Goal: Communication & Community: Answer question/provide support

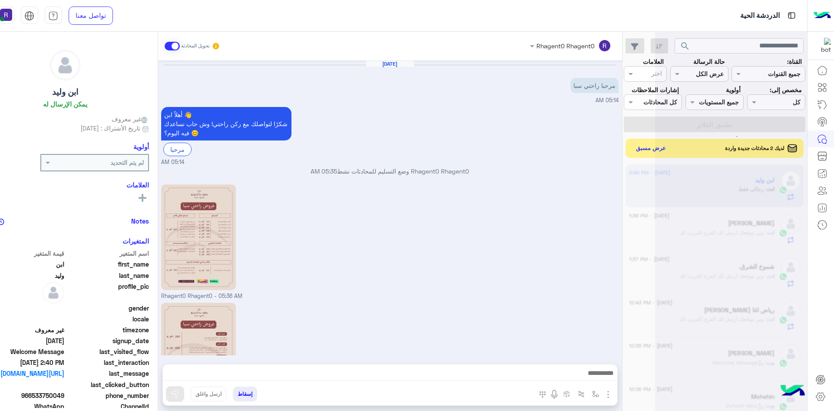
scroll to position [385, 0]
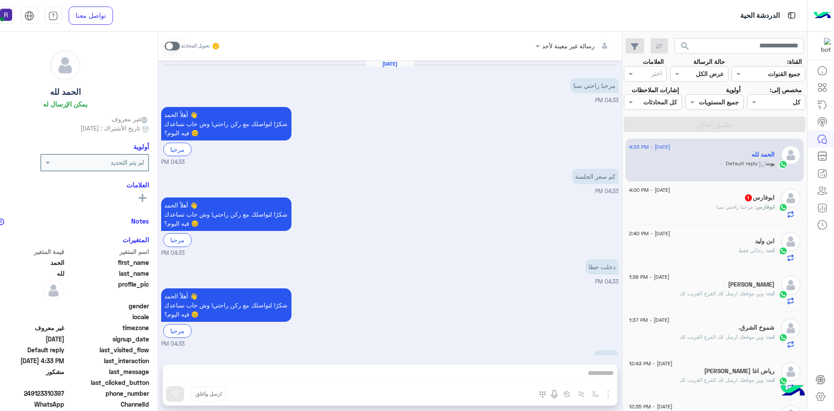
scroll to position [84, 0]
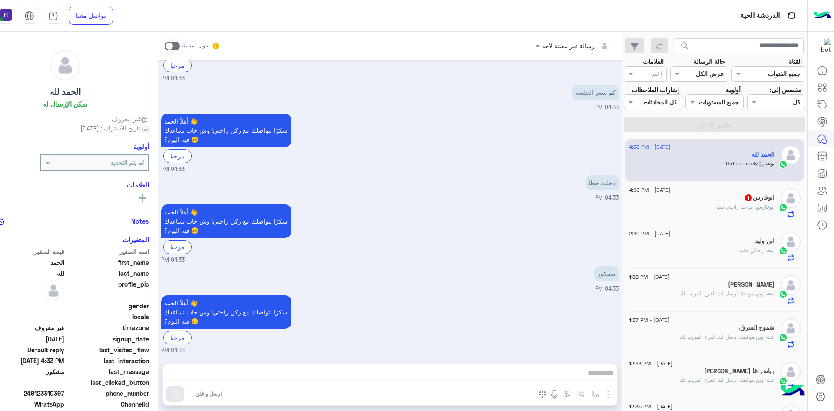
click at [723, 211] on p "ابوفارس : مرحبا راحتي سبا" at bounding box center [745, 207] width 58 height 8
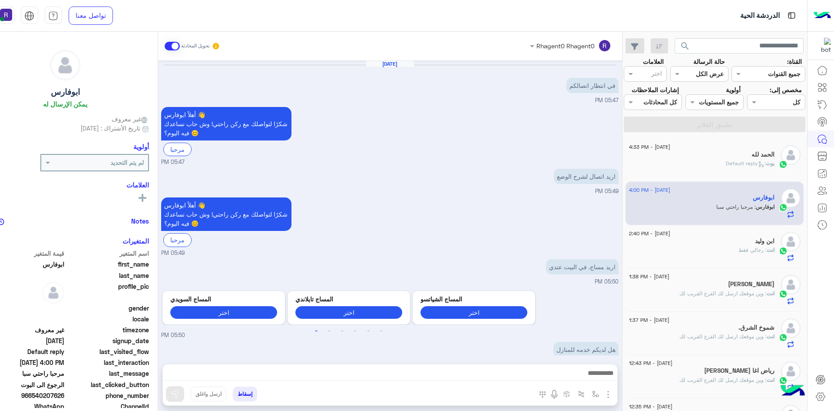
scroll to position [520, 0]
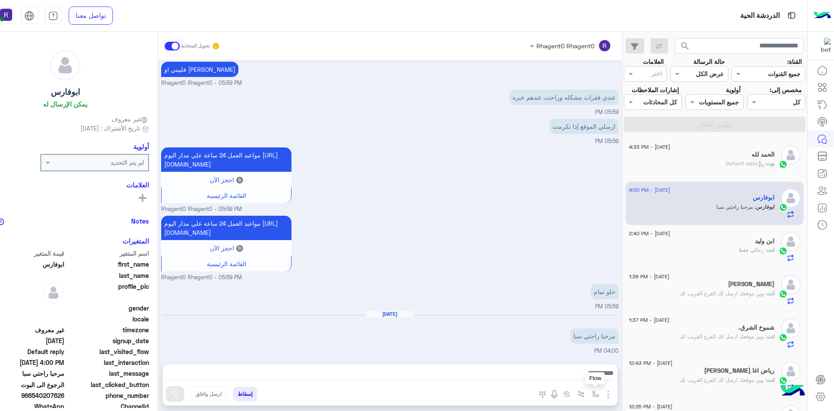
click at [593, 397] on img "button" at bounding box center [595, 393] width 7 height 7
click at [587, 379] on div "أدخل اسم مجموعة الرسائل" at bounding box center [560, 375] width 76 height 10
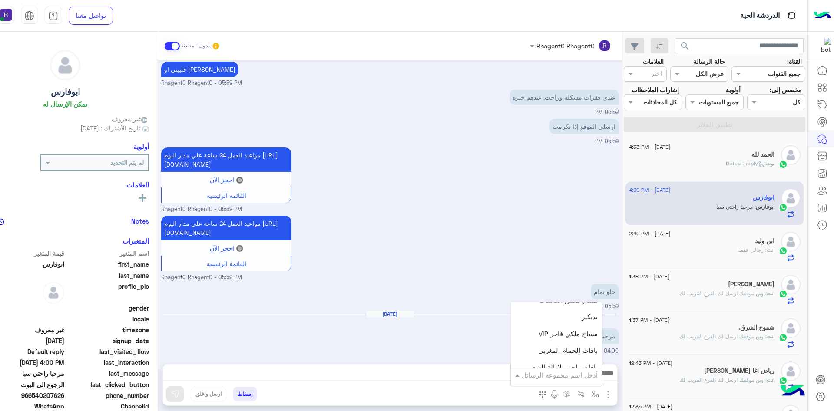
scroll to position [217, 0]
click at [454, 352] on div "Aug 12, 2025 مرحبا راحتي سبا 04:00 PM" at bounding box center [389, 332] width 457 height 44
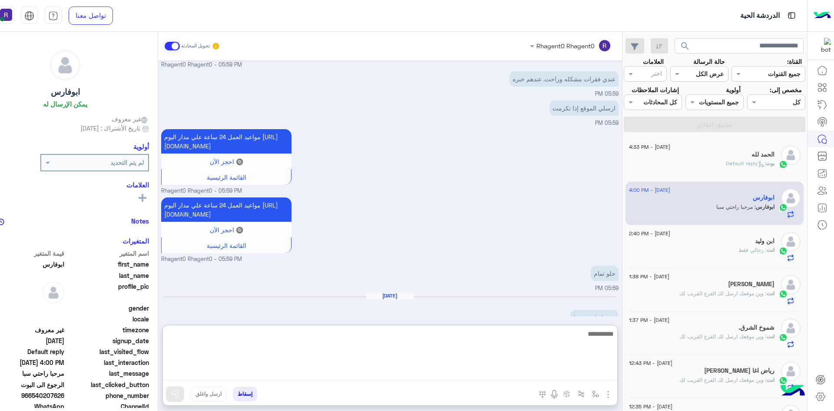
paste textarea "**********"
type textarea "**********"
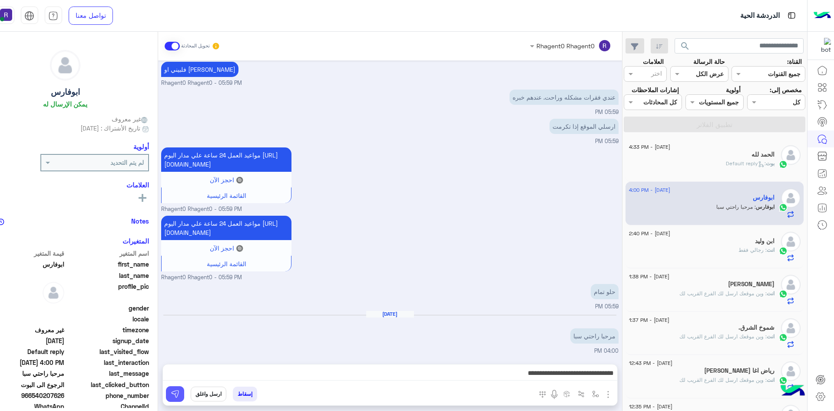
click at [181, 394] on button at bounding box center [175, 394] width 18 height 16
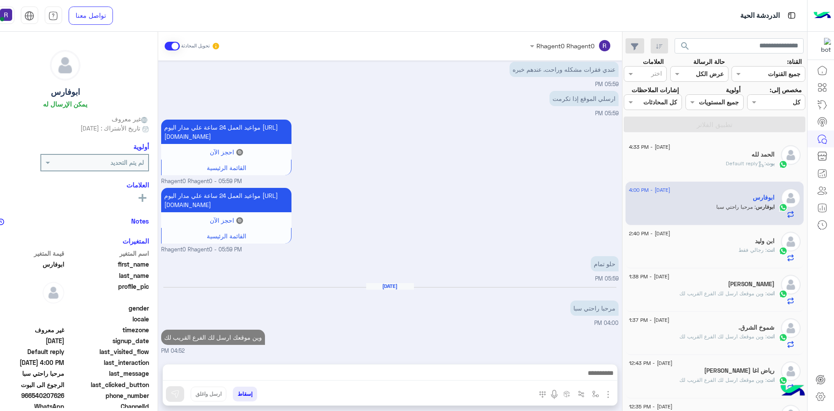
scroll to position [547, 0]
click at [691, 265] on div "12 August - 2:40 PM ابن ولید انت : رجالي فقط" at bounding box center [715, 246] width 178 height 43
click at [691, 253] on div "انت : رجالي فقط" at bounding box center [702, 253] width 146 height 15
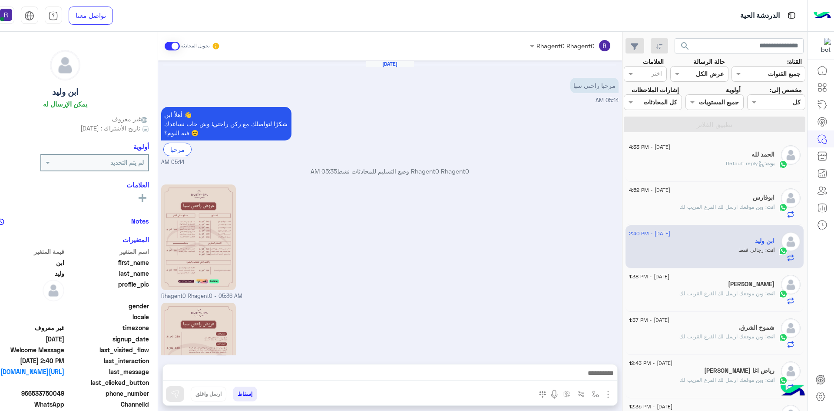
scroll to position [385, 0]
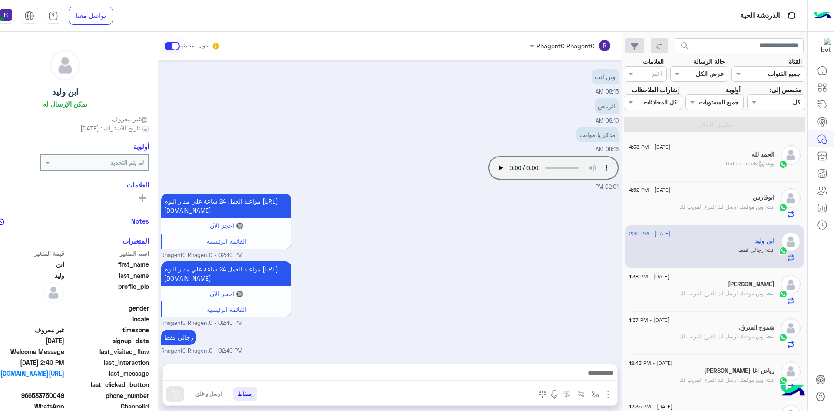
click at [702, 203] on span ": وين موقعك ارسل لك الفرع القريب لك" at bounding box center [722, 206] width 87 height 7
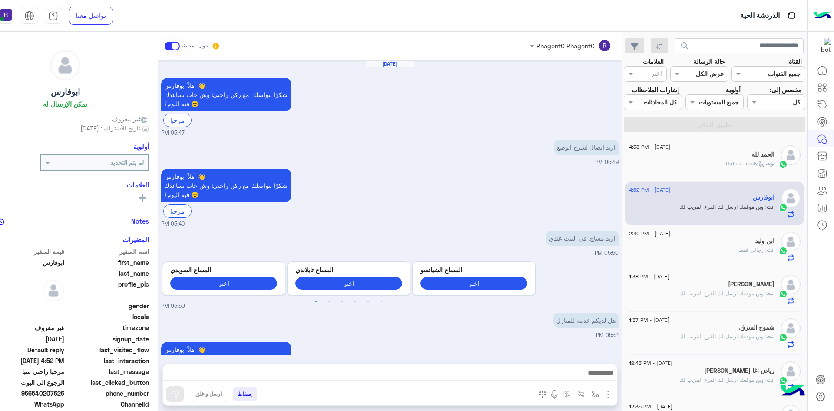
scroll to position [518, 0]
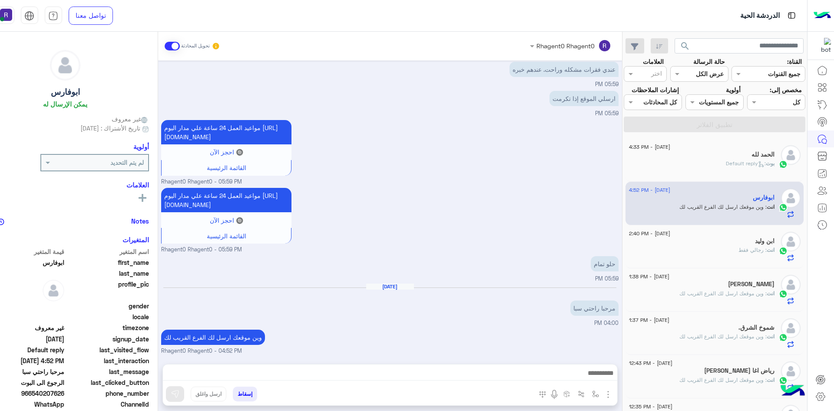
click at [732, 160] on span ": Default reply" at bounding box center [746, 163] width 40 height 7
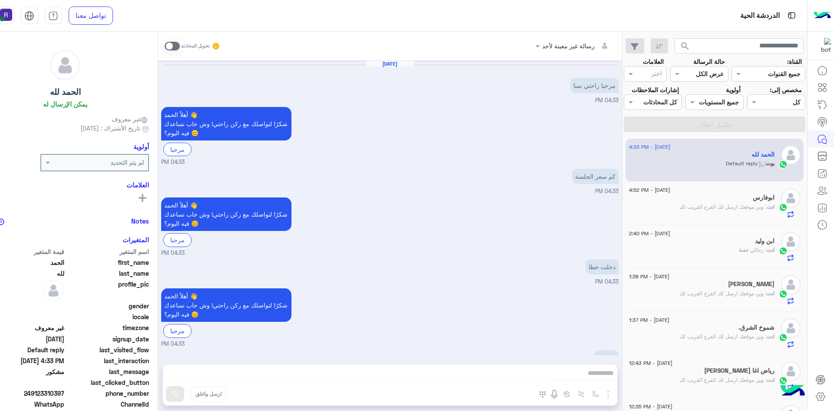
scroll to position [84, 0]
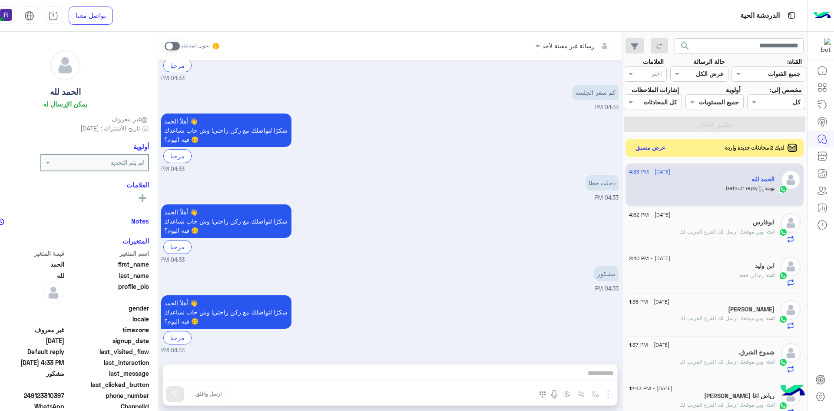
click at [658, 149] on button "عرض مسبق" at bounding box center [650, 148] width 36 height 12
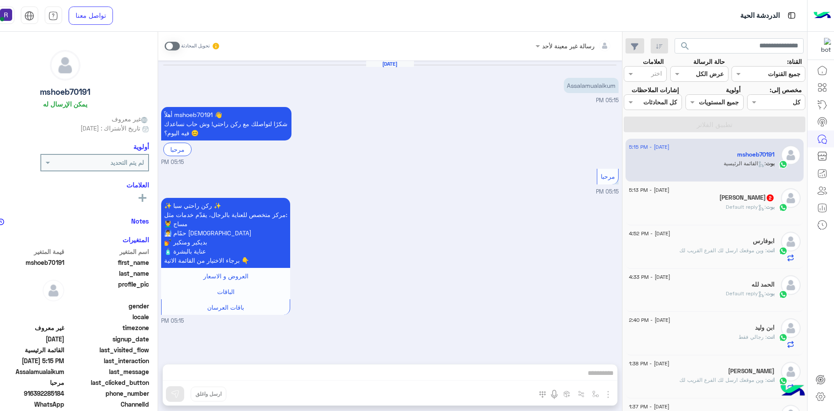
click at [738, 201] on h5 "Akram Husain 2" at bounding box center [746, 197] width 55 height 7
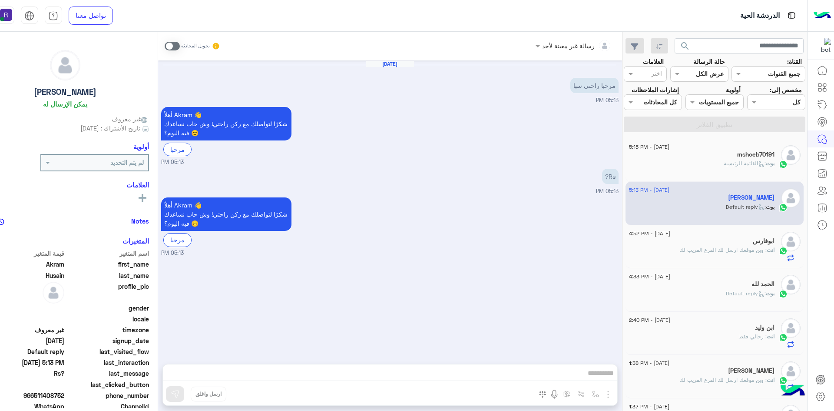
click at [698, 160] on div "بوت : القائمة الرئيسية" at bounding box center [702, 166] width 146 height 15
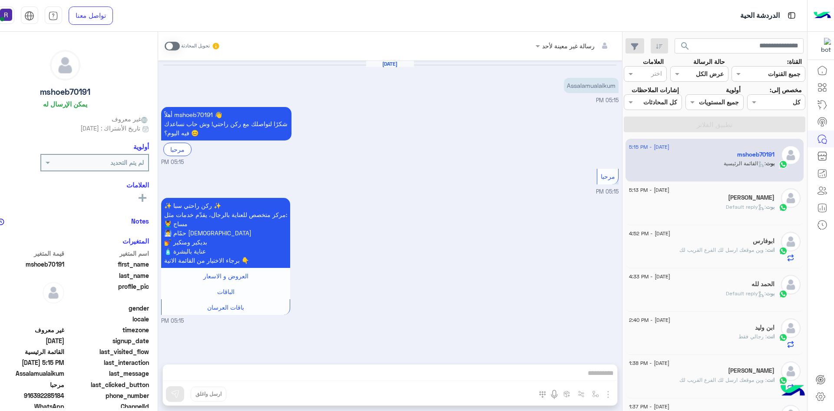
click at [686, 221] on div "12 August - 5:13 PM Akram Husain بوت : Default reply" at bounding box center [715, 203] width 178 height 43
click at [686, 215] on div "بوت : Default reply" at bounding box center [702, 210] width 146 height 15
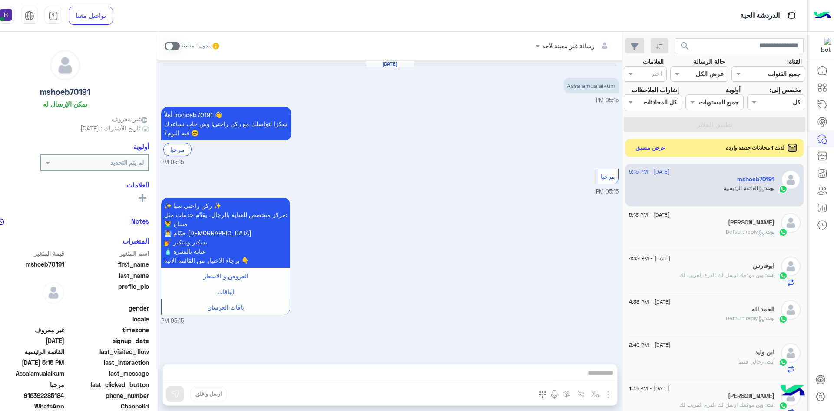
click at [663, 149] on button "عرض مسبق" at bounding box center [650, 148] width 36 height 12
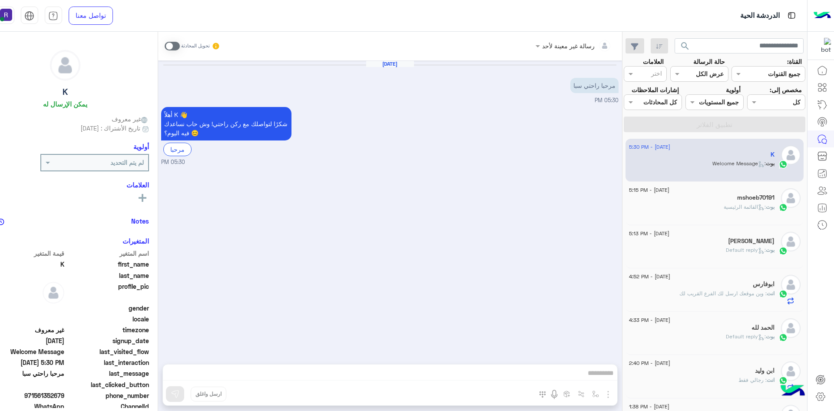
click at [741, 209] on span ": القائمة الرئيسية" at bounding box center [745, 206] width 42 height 7
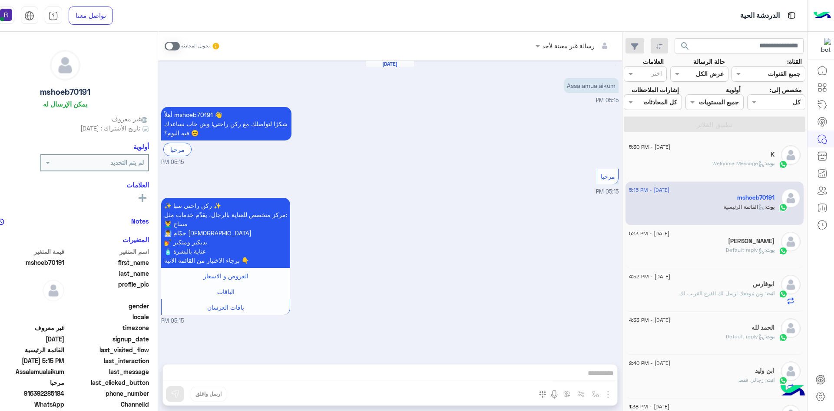
click at [728, 166] on span ": Welcome Message" at bounding box center [738, 163] width 53 height 7
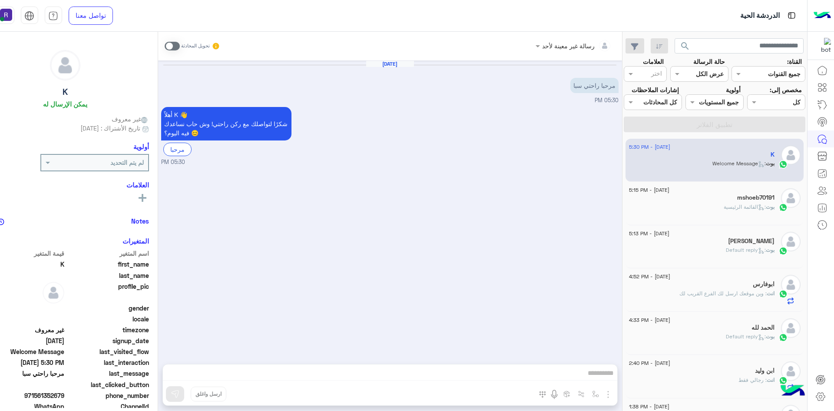
click at [727, 203] on span ": القائمة الرئيسية" at bounding box center [745, 206] width 42 height 7
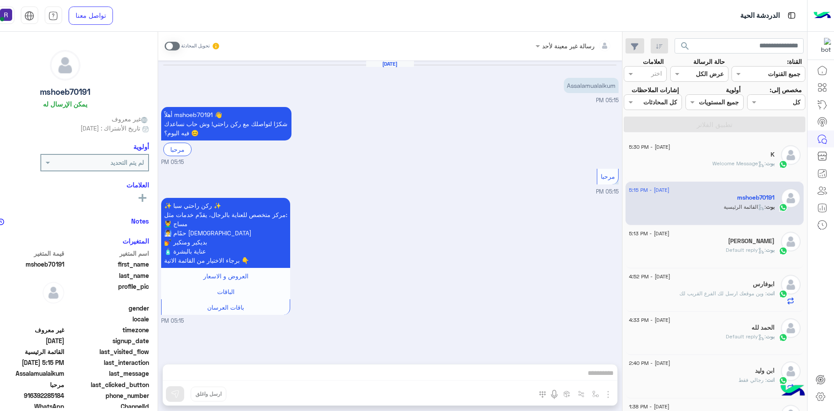
click at [721, 237] on div "[PERSON_NAME]" at bounding box center [702, 241] width 146 height 9
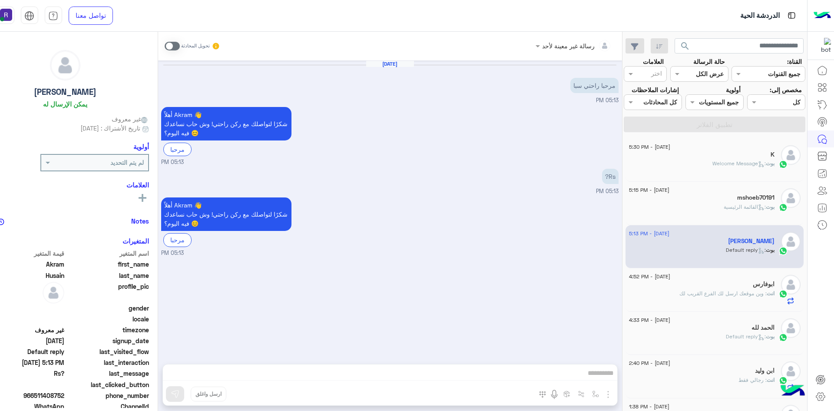
click at [749, 164] on span ": Welcome Message" at bounding box center [738, 163] width 53 height 7
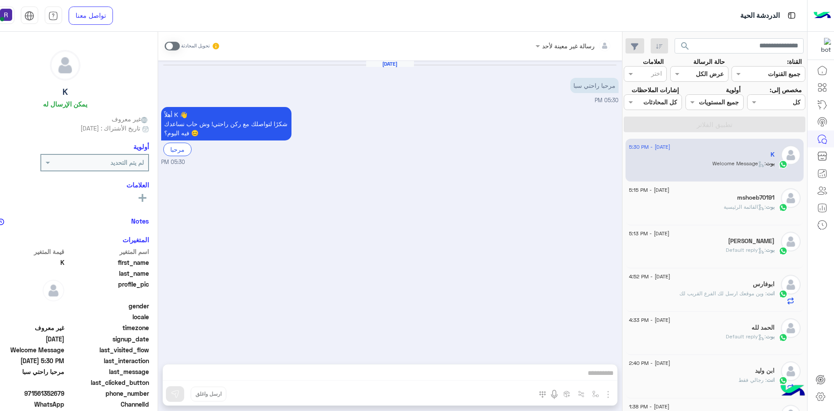
click at [690, 217] on div "بوت : القائمة الرئيسية" at bounding box center [702, 210] width 146 height 15
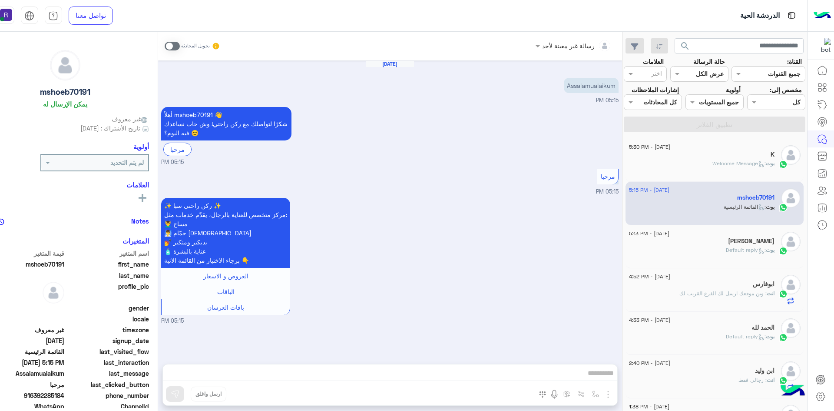
click at [720, 166] on span ": Welcome Message" at bounding box center [738, 163] width 53 height 7
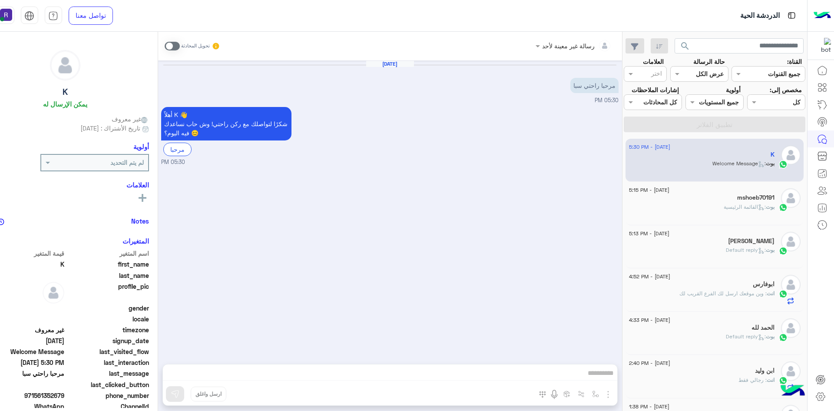
click at [741, 212] on div "بوت : القائمة الرئيسية" at bounding box center [702, 210] width 146 height 15
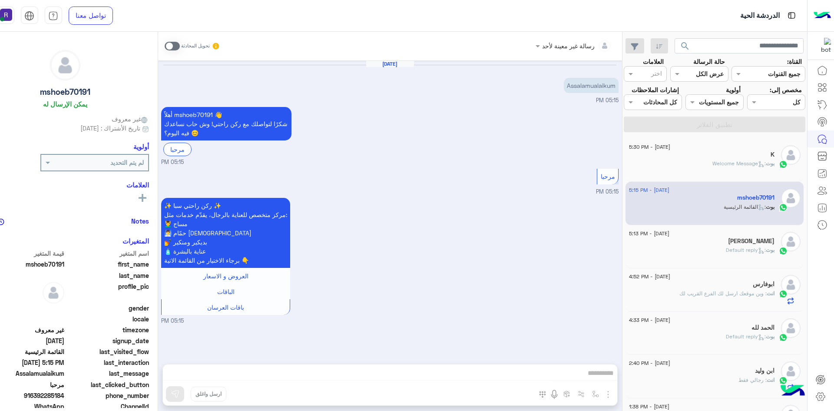
click at [175, 47] on span at bounding box center [172, 46] width 15 height 9
click at [607, 392] on img "button" at bounding box center [608, 394] width 10 height 10
click at [598, 372] on span "الصور" at bounding box center [591, 375] width 16 height 10
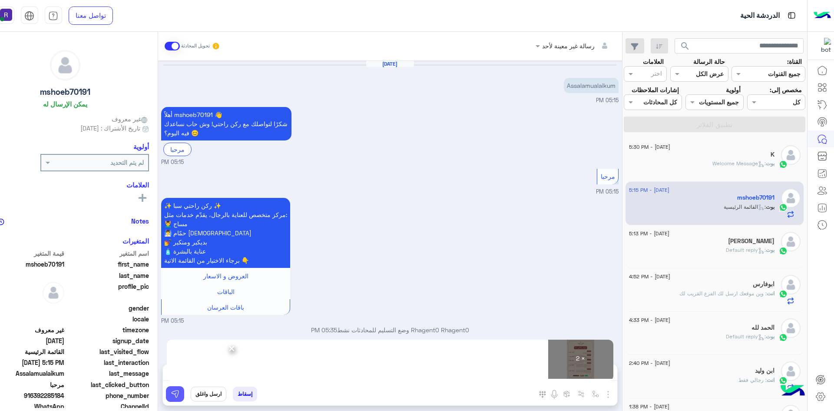
click at [176, 394] on img at bounding box center [175, 393] width 9 height 9
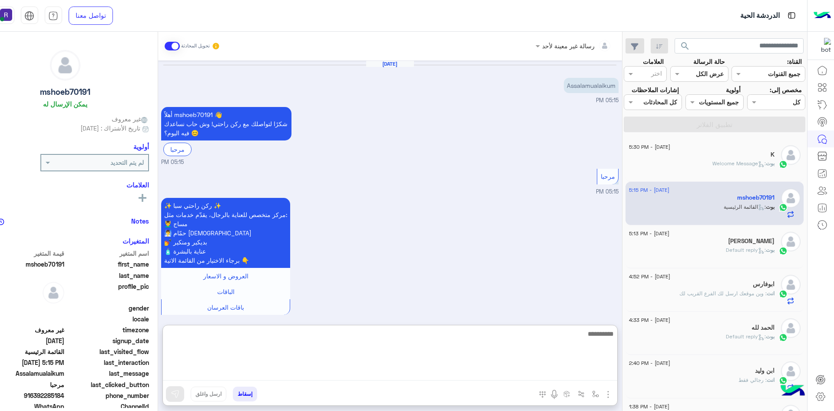
paste textarea "**********"
type textarea "**********"
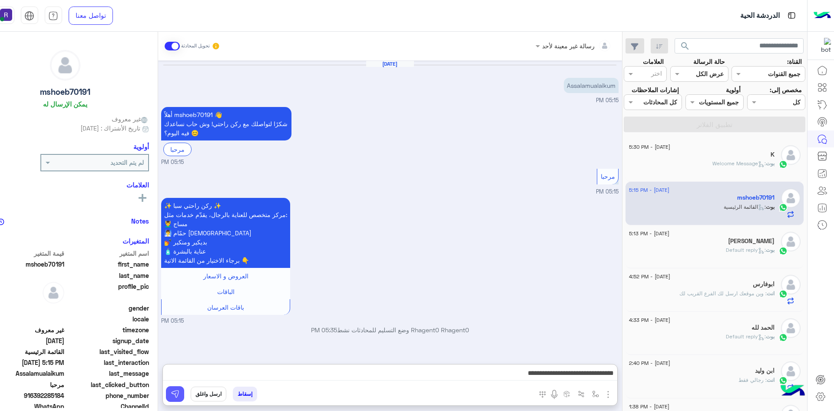
click at [180, 390] on button at bounding box center [175, 394] width 18 height 16
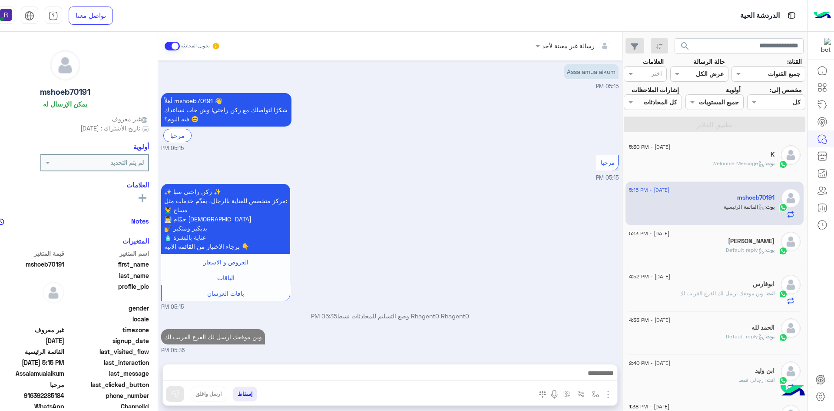
click at [741, 239] on h5 "[PERSON_NAME]" at bounding box center [751, 240] width 46 height 7
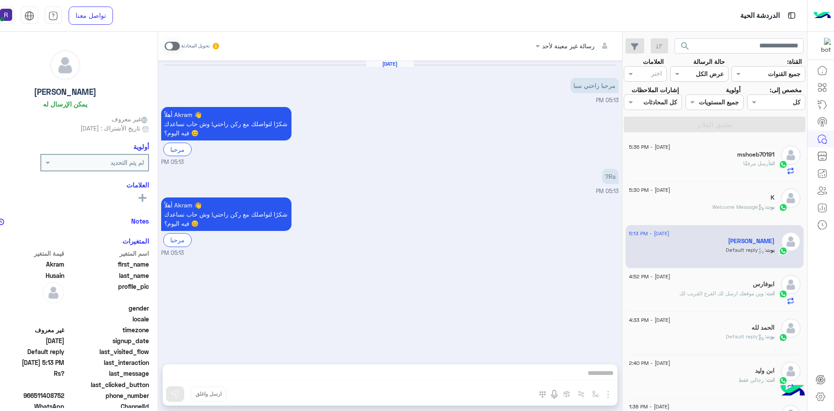
click at [721, 295] on span ": وين موقعك ارسل لك الفرع القريب لك" at bounding box center [722, 293] width 87 height 7
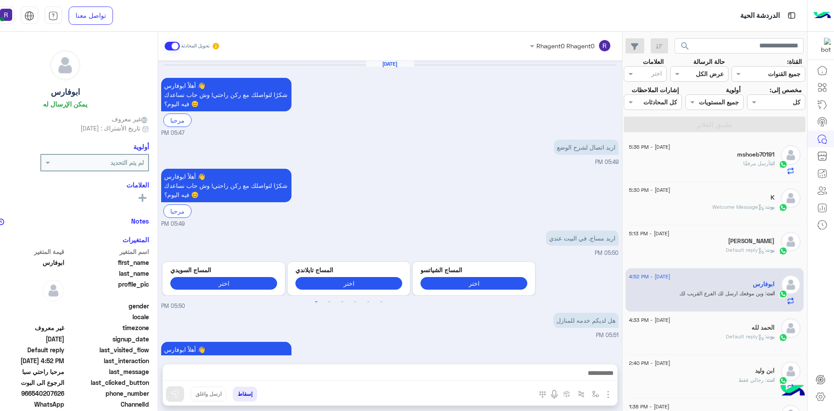
scroll to position [518, 0]
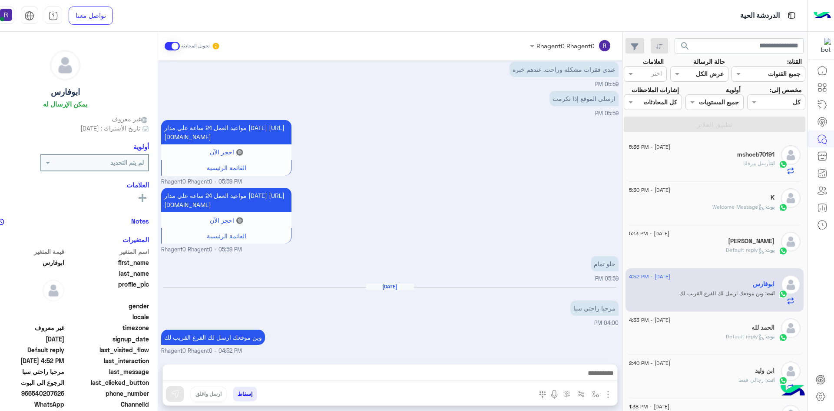
click at [743, 167] on p "انت أرسل مرفقًا" at bounding box center [758, 163] width 31 height 8
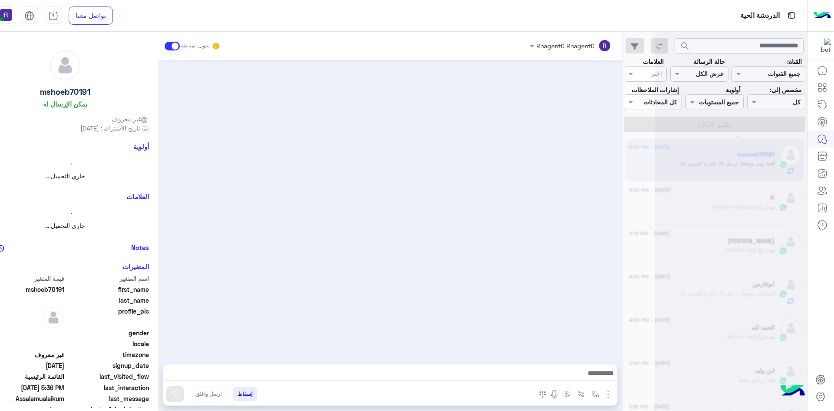
scroll to position [265, 0]
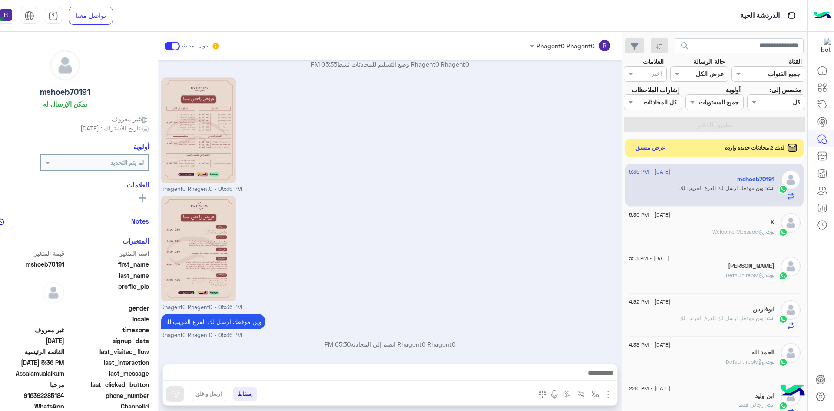
click at [656, 152] on button "عرض مسبق" at bounding box center [650, 148] width 36 height 12
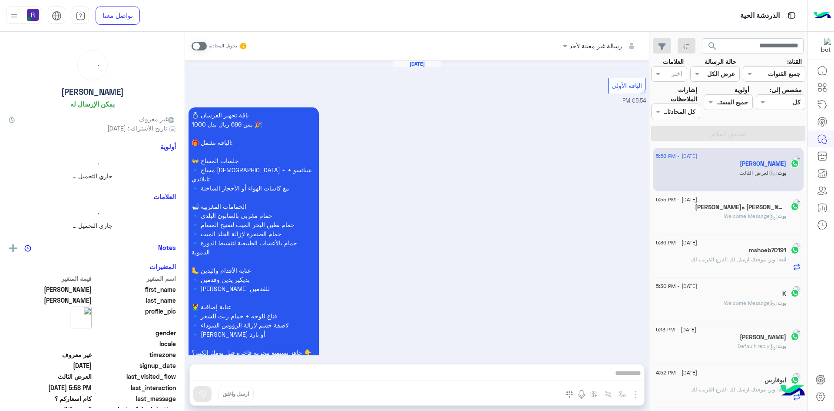
scroll to position [1914, 0]
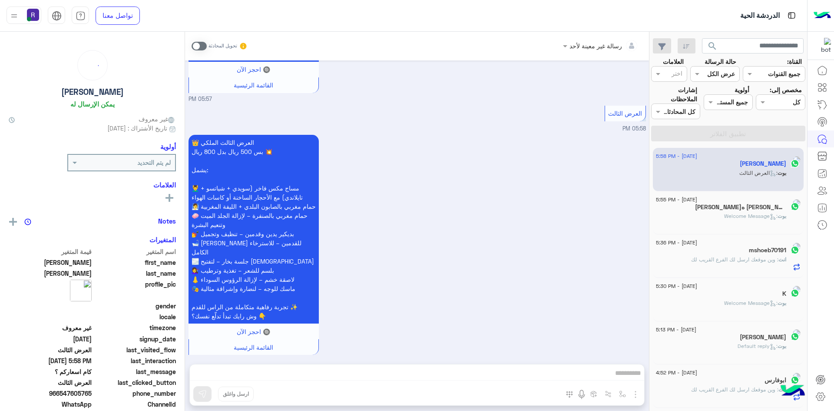
click at [700, 215] on div "بوت : Welcome Message" at bounding box center [721, 219] width 130 height 15
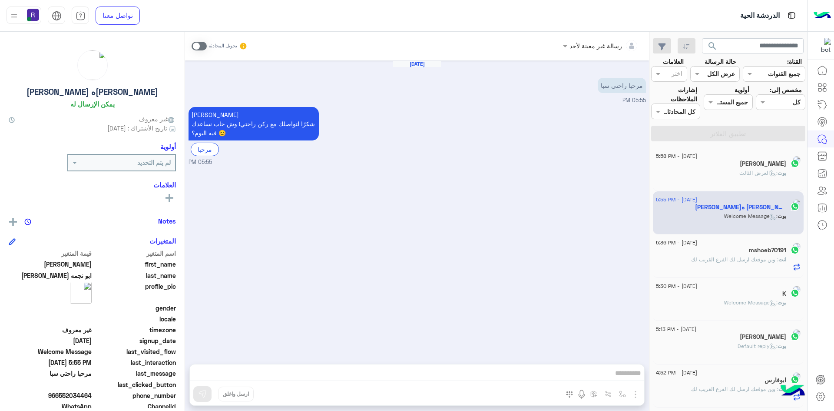
click at [204, 47] on span at bounding box center [199, 46] width 15 height 9
click at [637, 396] on img "button" at bounding box center [635, 394] width 10 height 10
click at [619, 377] on span "الصور" at bounding box center [619, 375] width 16 height 10
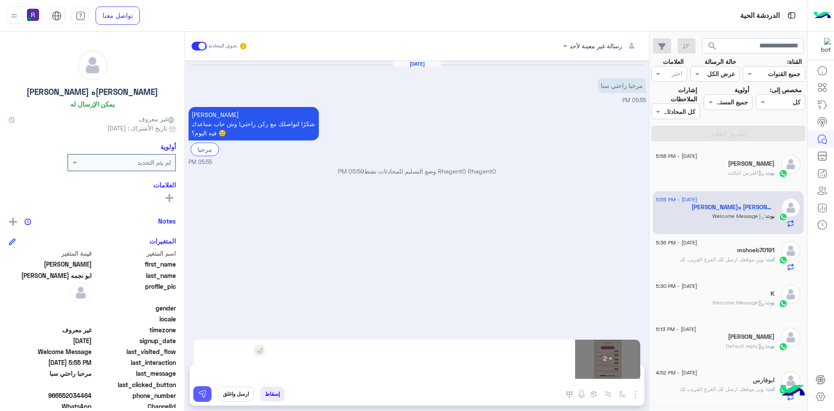
click at [199, 397] on img at bounding box center [202, 393] width 9 height 9
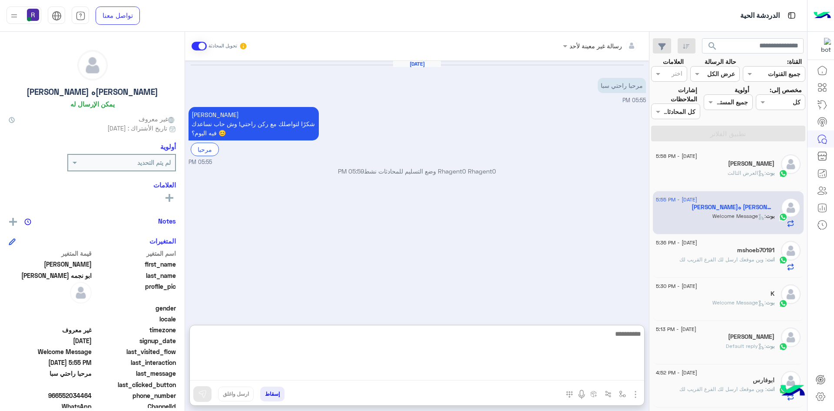
paste textarea "**********"
type textarea "**********"
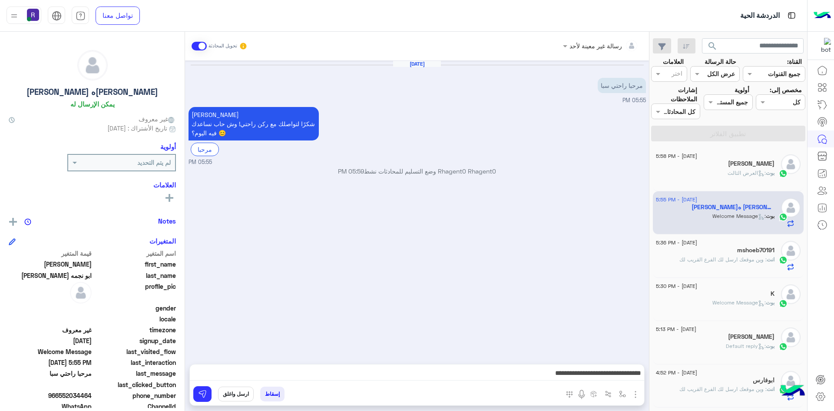
click at [706, 256] on span ": وين موقعك ارسل لك الفرع القريب لك" at bounding box center [722, 259] width 87 height 7
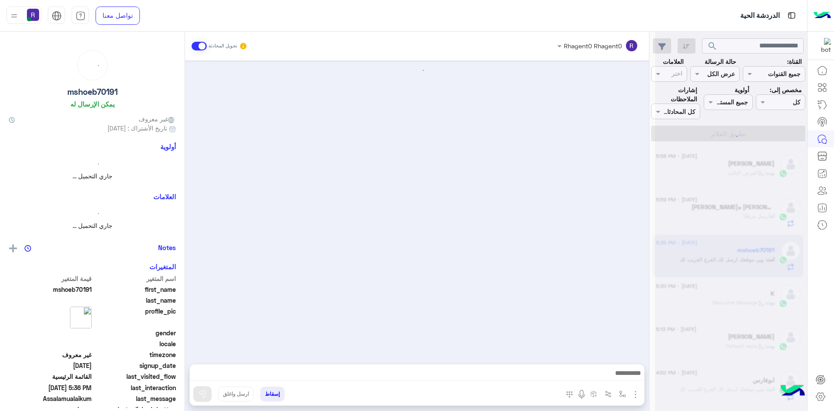
scroll to position [265, 0]
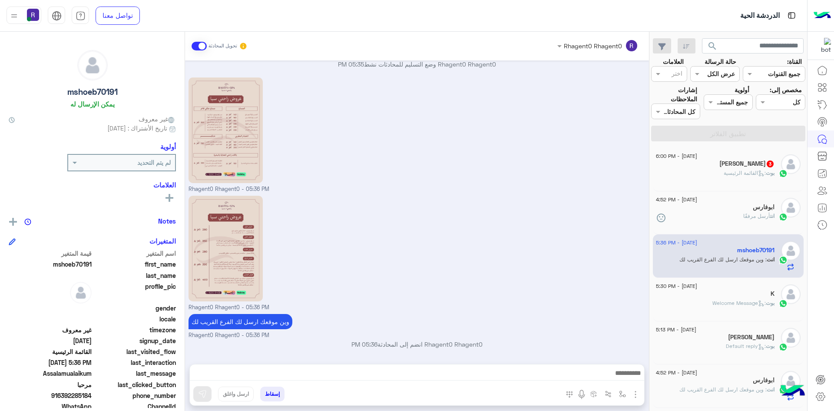
click at [735, 174] on span ": القائمة الرئيسية" at bounding box center [745, 172] width 42 height 7
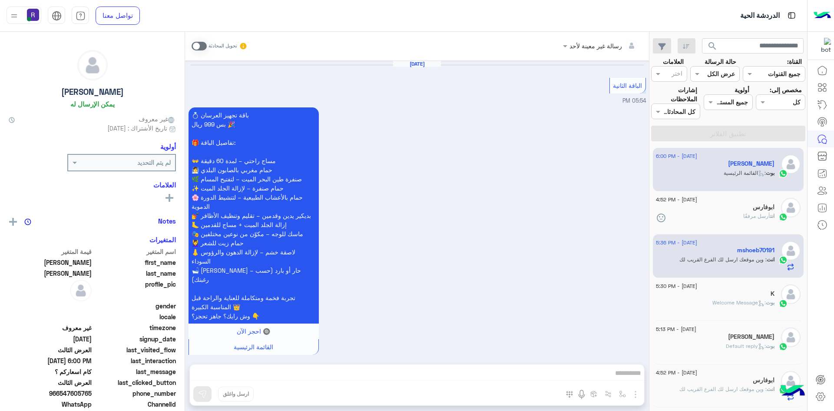
scroll to position [1792, 0]
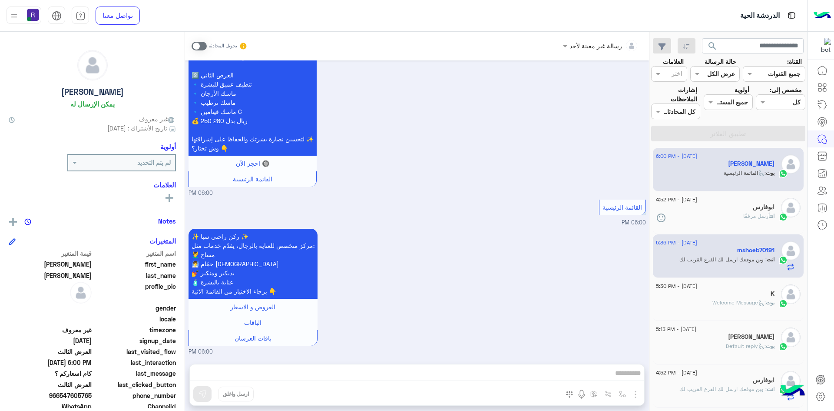
click at [721, 209] on div "ابوفارس" at bounding box center [715, 207] width 119 height 9
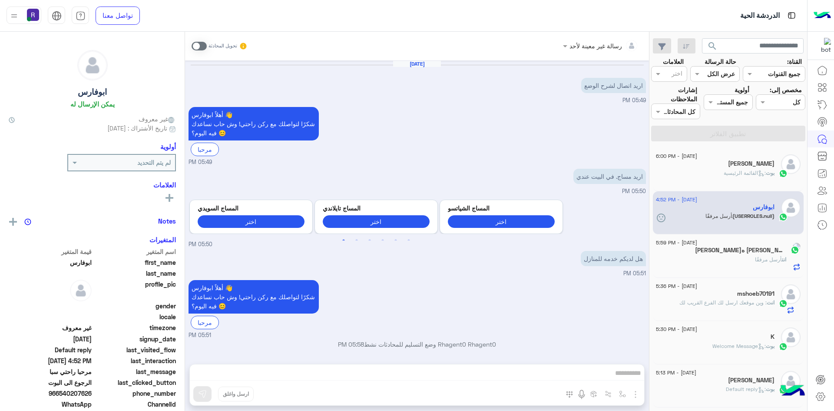
scroll to position [472, 0]
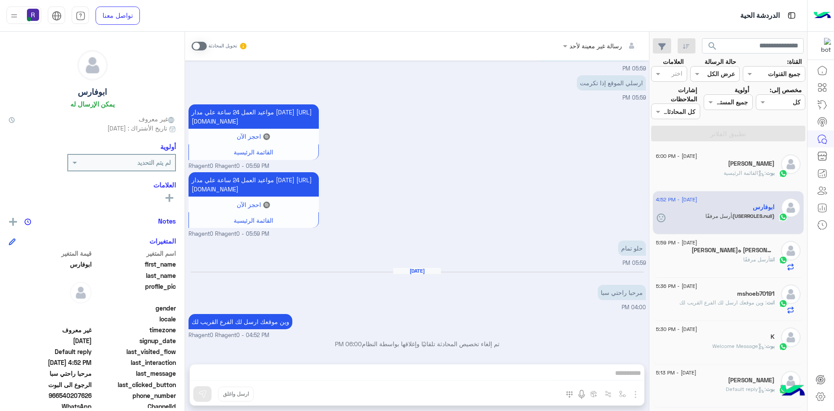
click at [753, 170] on span ": القائمة الرئيسية" at bounding box center [745, 172] width 42 height 7
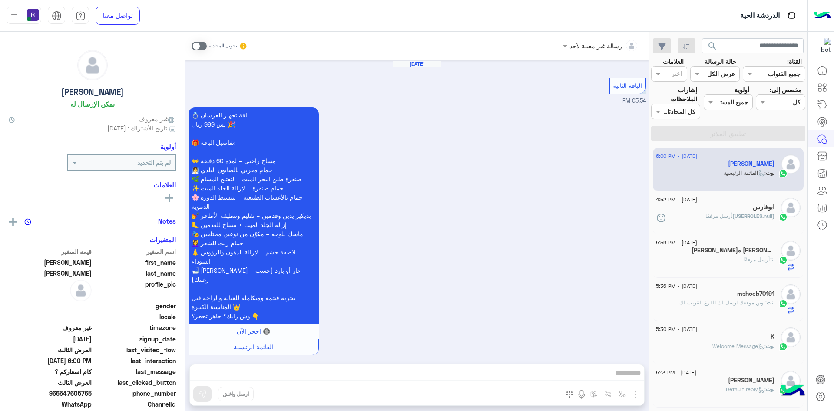
scroll to position [1792, 0]
